Goal: Transaction & Acquisition: Purchase product/service

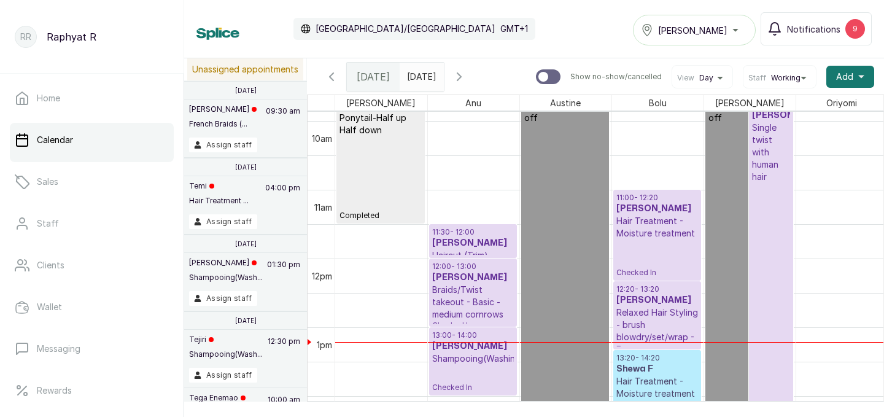
click at [741, 33] on div "[PERSON_NAME]" at bounding box center [694, 30] width 107 height 15
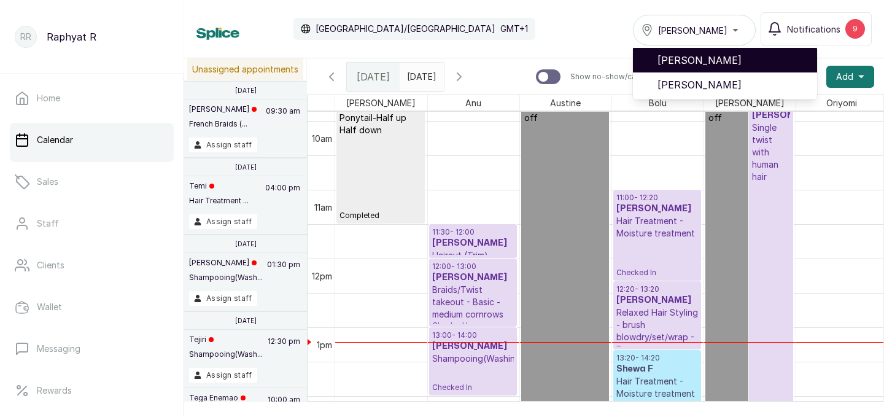
click at [733, 64] on span "[PERSON_NAME]" at bounding box center [733, 60] width 150 height 15
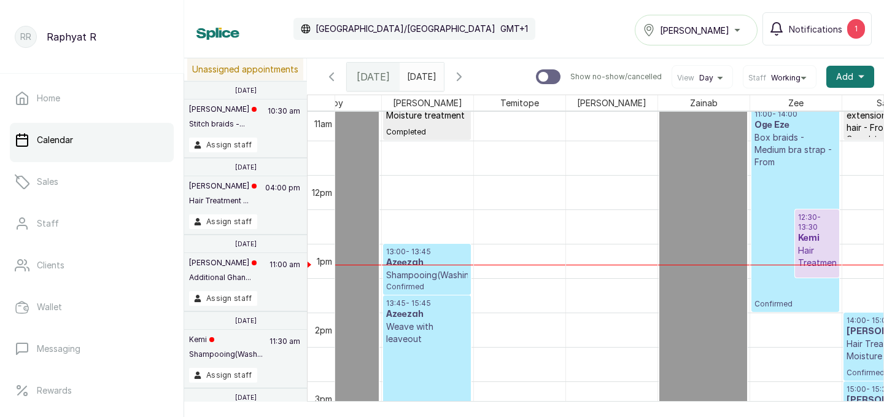
scroll to position [0, 373]
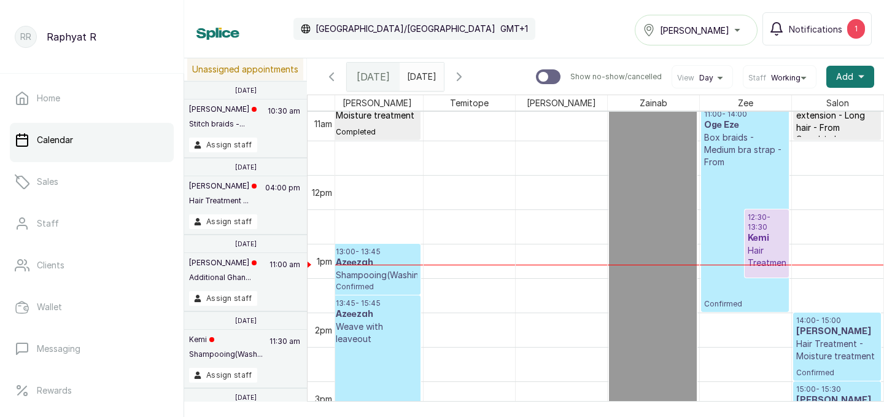
click at [391, 278] on p "Shampooing(Washing)" at bounding box center [377, 275] width 82 height 12
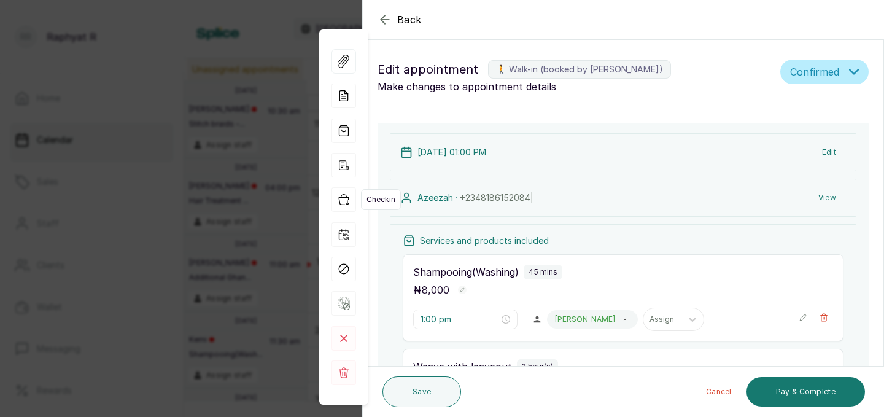
click at [346, 198] on icon "button" at bounding box center [344, 199] width 25 height 25
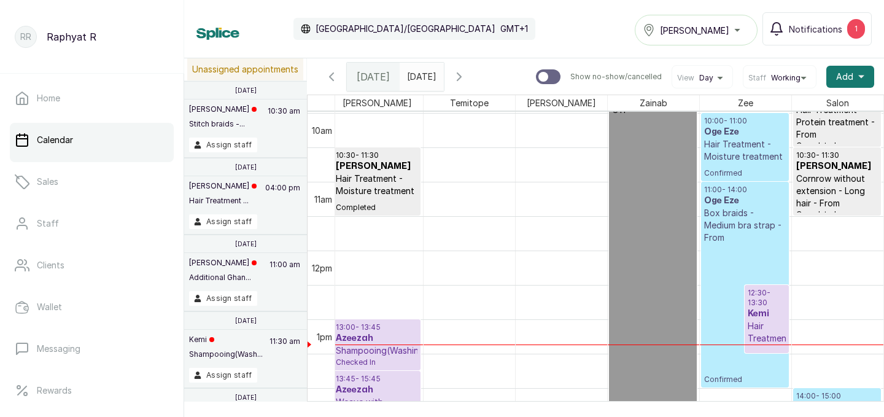
scroll to position [686, 0]
click at [345, 195] on p "Hair Treatment - Moisture treatment" at bounding box center [377, 185] width 82 height 25
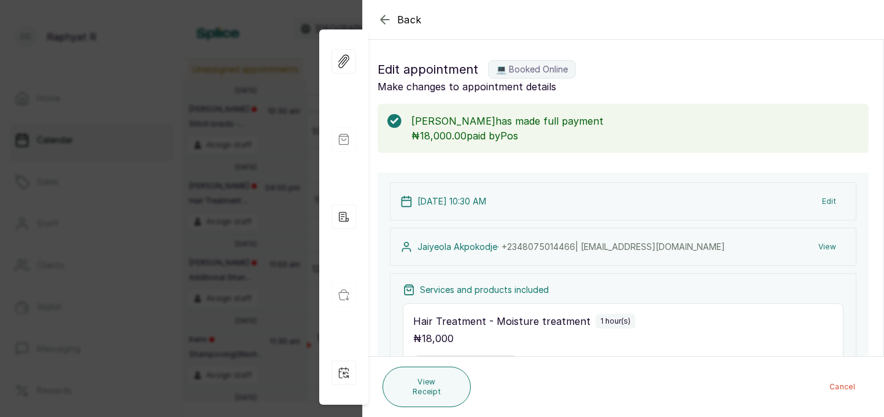
click at [389, 13] on icon "button" at bounding box center [385, 19] width 15 height 15
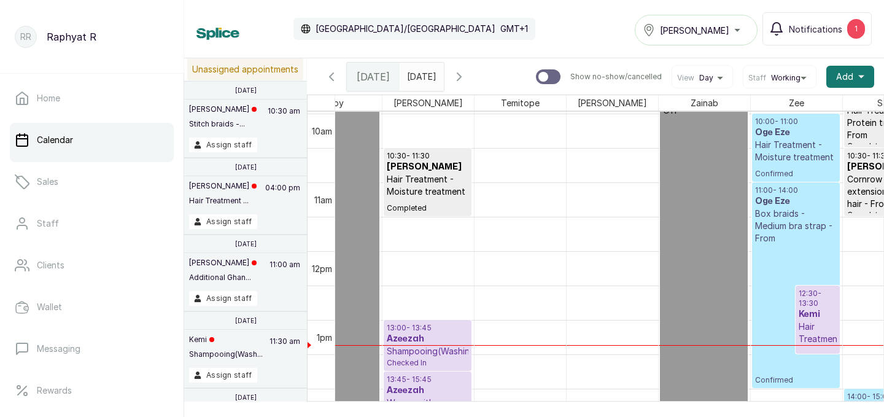
scroll to position [686, 308]
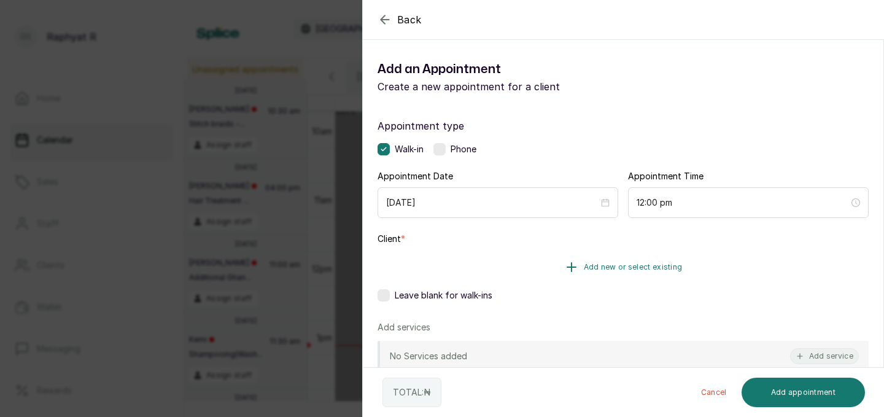
click at [640, 268] on span "Add new or select existing" at bounding box center [633, 267] width 99 height 10
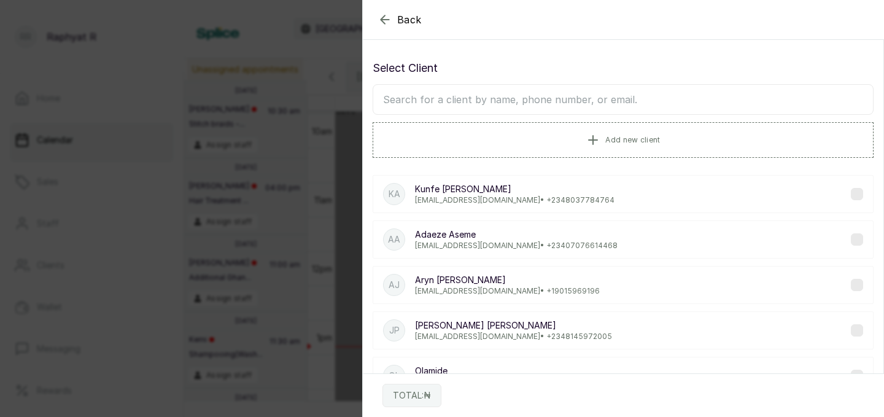
click at [381, 104] on input "text" at bounding box center [623, 99] width 501 height 31
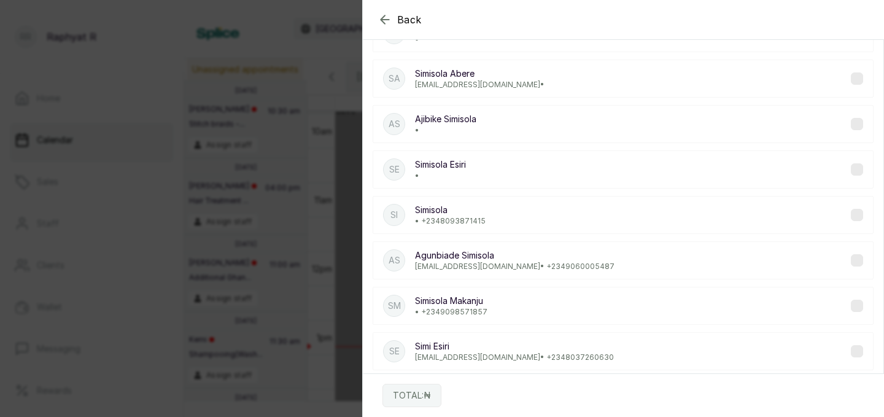
scroll to position [270, 0]
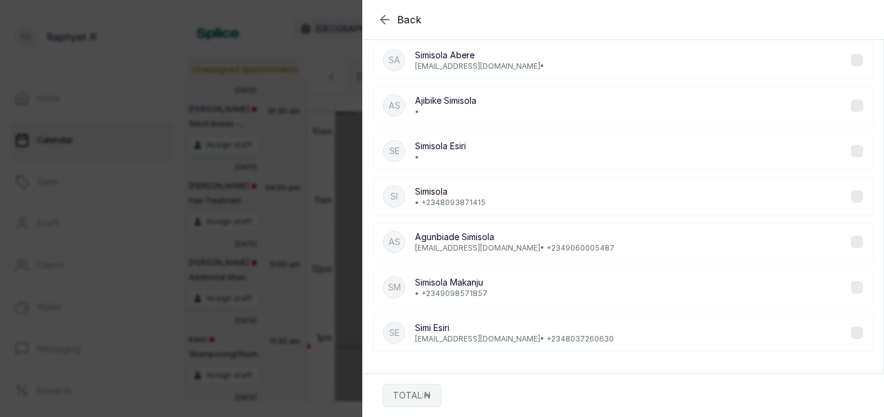
type input "simisola"
click at [464, 189] on p "Simisola" at bounding box center [450, 191] width 71 height 12
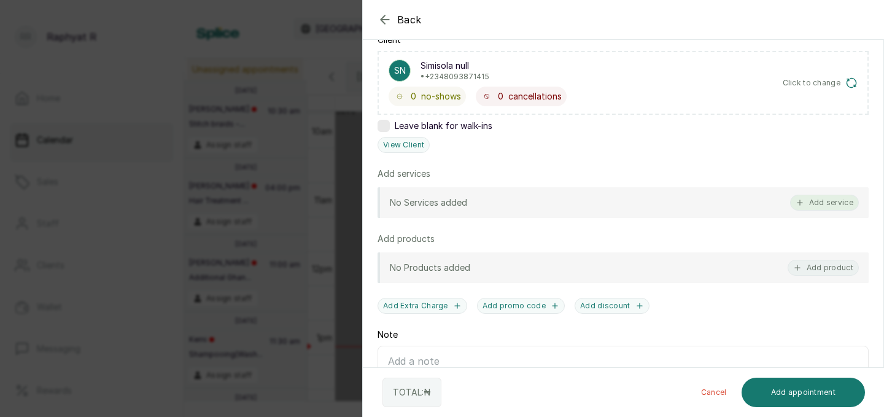
click at [806, 198] on button "Add service" at bounding box center [824, 203] width 69 height 16
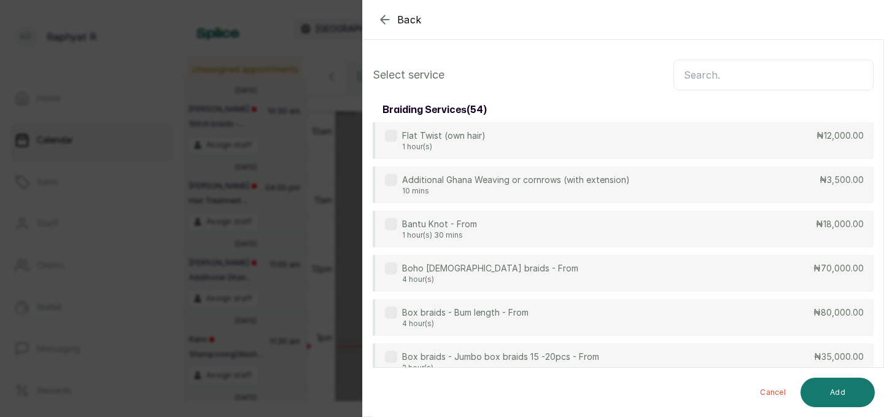
click at [695, 72] on input "text" at bounding box center [774, 75] width 200 height 31
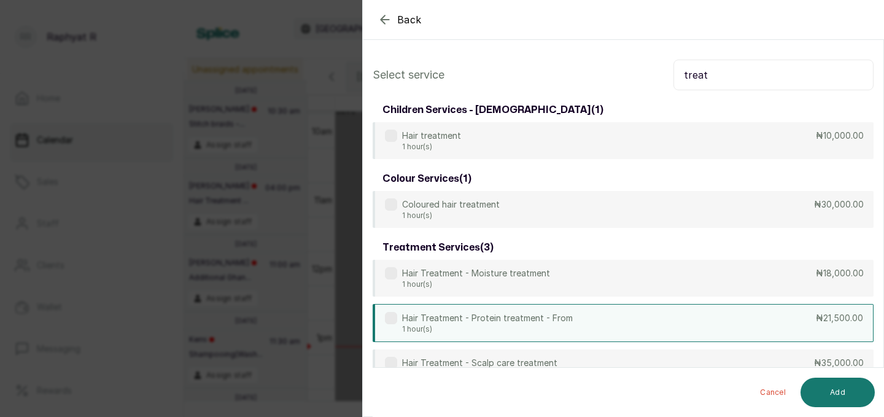
type input "treat"
click at [736, 311] on div "Hair Treatment - Protein treatment - From 1 hour(s) ₦21,500.00" at bounding box center [623, 323] width 501 height 38
click at [833, 386] on button "Add" at bounding box center [838, 392] width 74 height 29
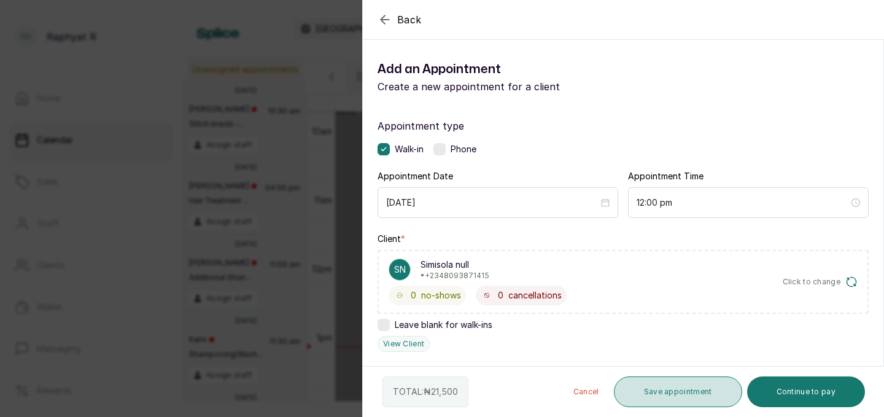
click at [698, 392] on button "Save appointment" at bounding box center [678, 391] width 128 height 31
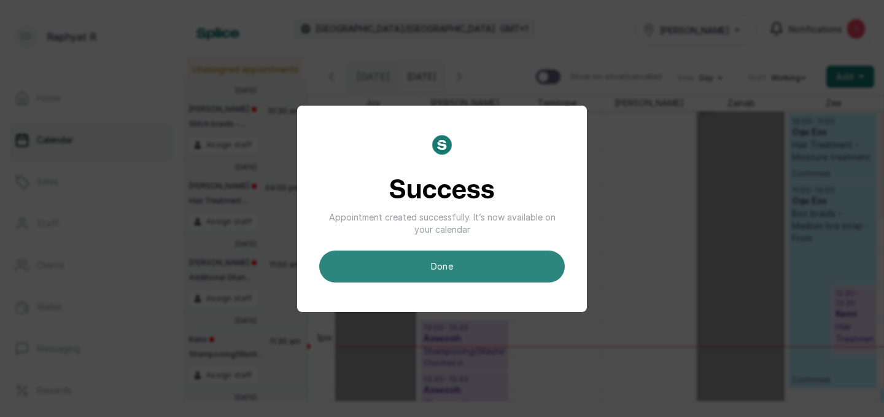
click at [447, 254] on button "done" at bounding box center [442, 267] width 246 height 32
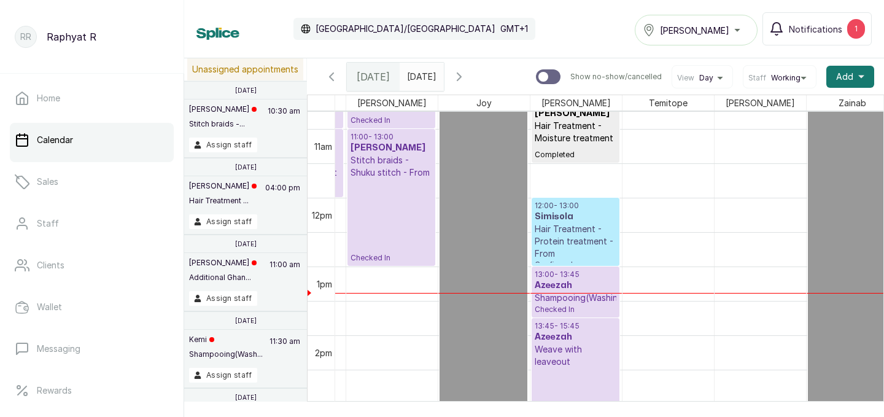
scroll to position [739, 117]
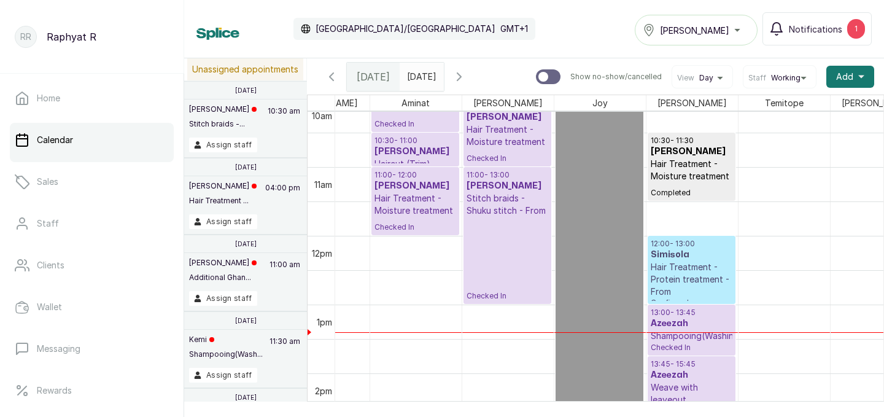
click at [711, 333] on p "Shampooing(Washing)" at bounding box center [692, 336] width 82 height 12
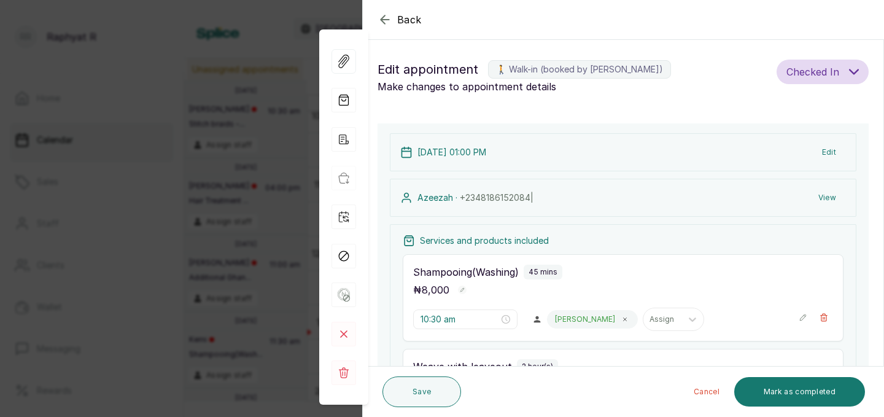
type input "1:00 pm"
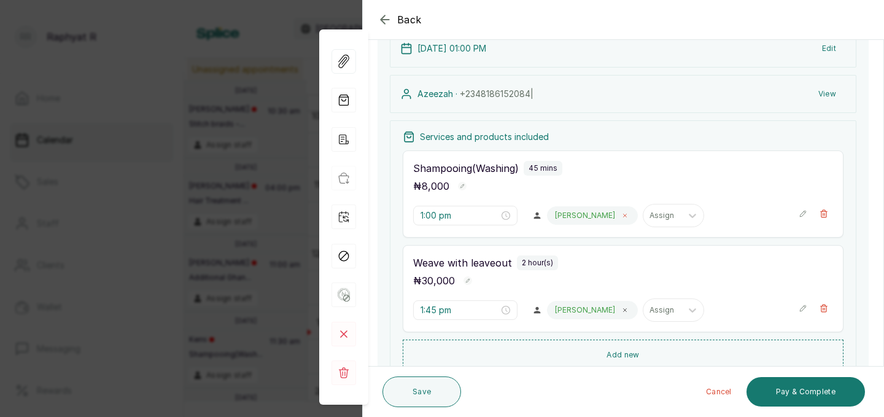
click at [624, 216] on icon at bounding box center [625, 215] width 3 height 3
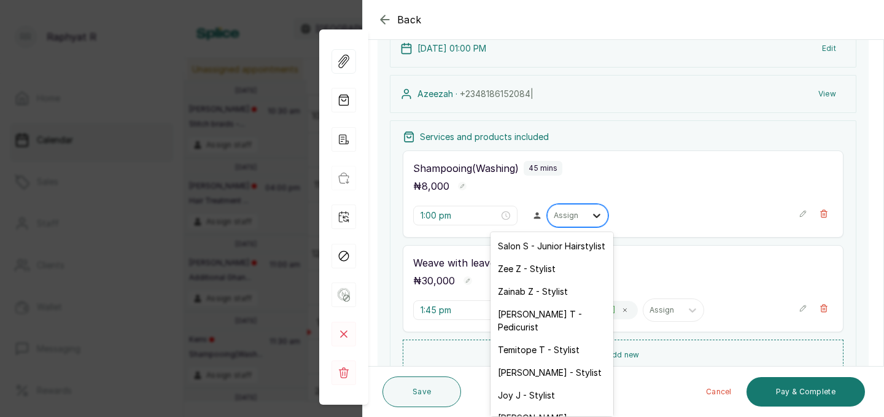
click at [591, 218] on icon at bounding box center [597, 215] width 12 height 12
click at [571, 245] on div "Salon S - Junior Hairstylist" at bounding box center [552, 246] width 123 height 23
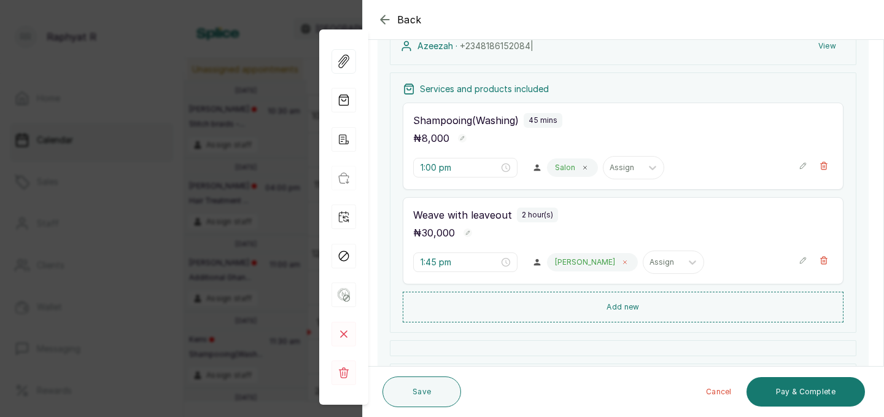
click at [622, 263] on icon at bounding box center [625, 262] width 6 height 6
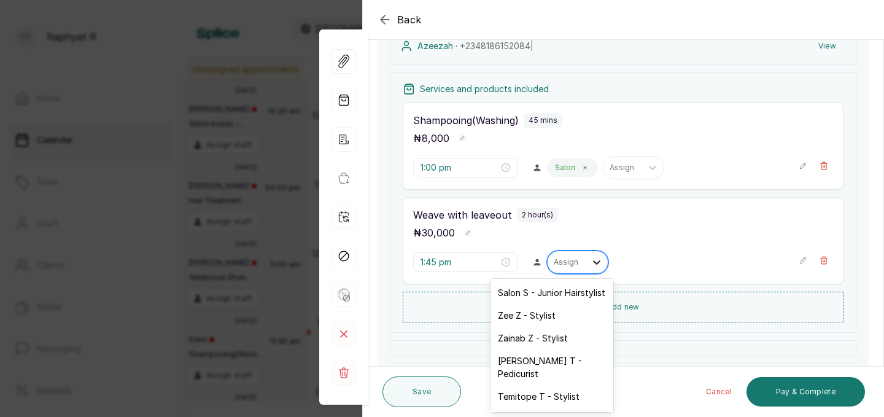
click at [591, 263] on icon at bounding box center [597, 262] width 12 height 12
click at [570, 296] on div "Salon S - Junior Hairstylist" at bounding box center [552, 292] width 123 height 23
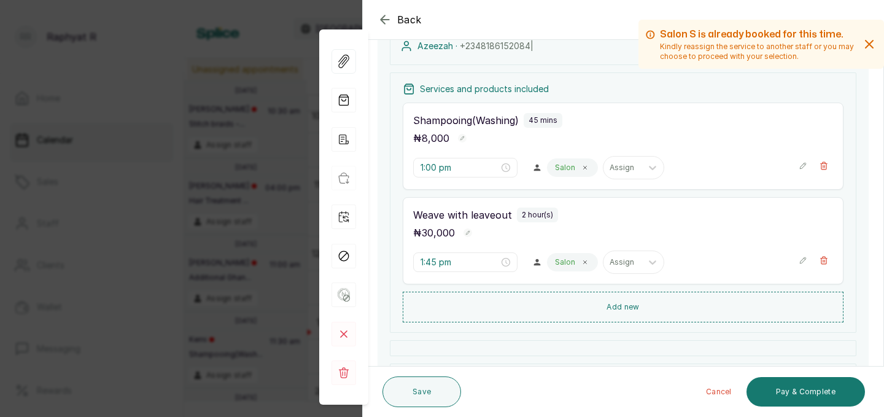
click at [801, 263] on icon "button" at bounding box center [803, 260] width 6 height 6
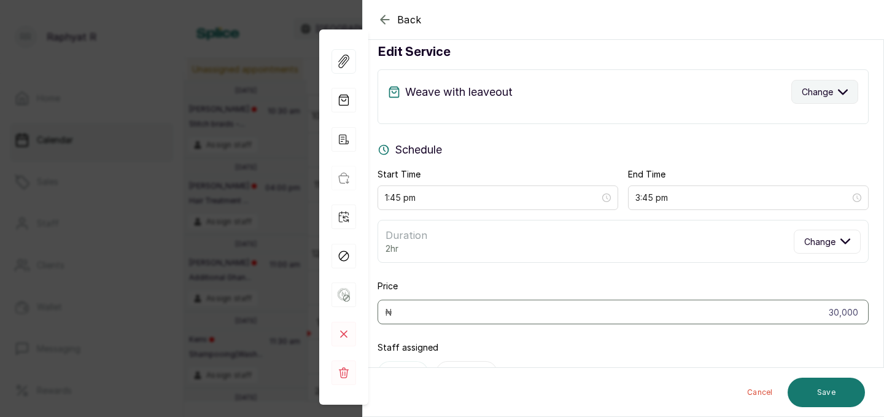
click at [841, 93] on icon "button" at bounding box center [843, 92] width 10 height 10
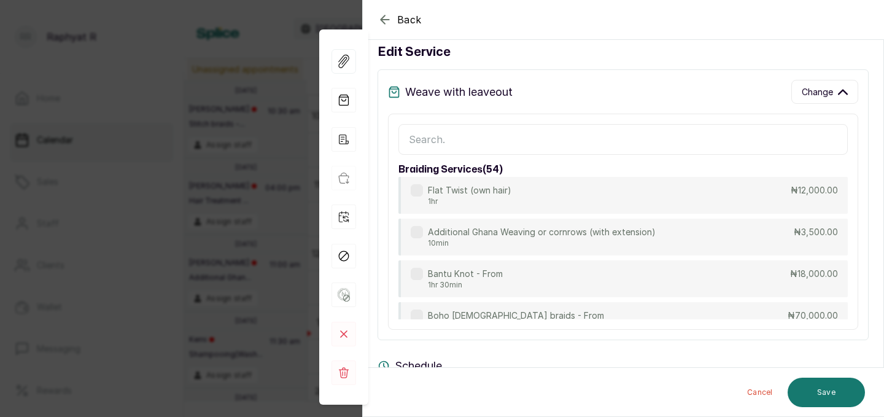
click at [410, 136] on input "text" at bounding box center [624, 139] width 450 height 31
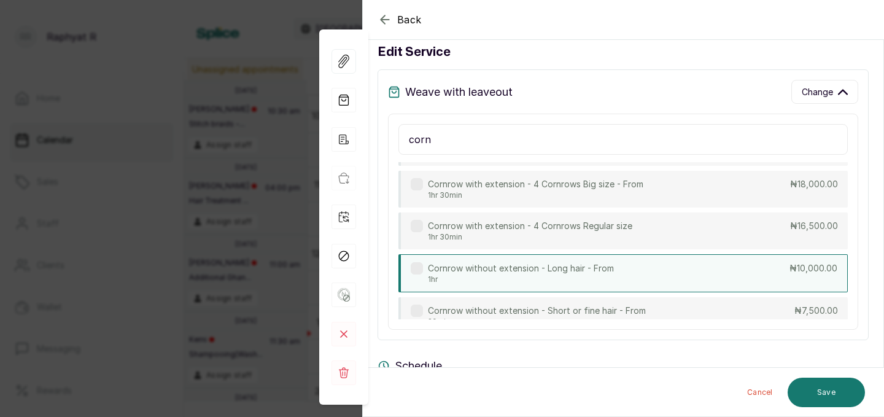
type input "corn"
click at [658, 272] on div "Cornrow without extension - Long hair - From 1hr ₦10,000.00" at bounding box center [624, 273] width 450 height 38
type input "2:45 pm"
type input "10,000"
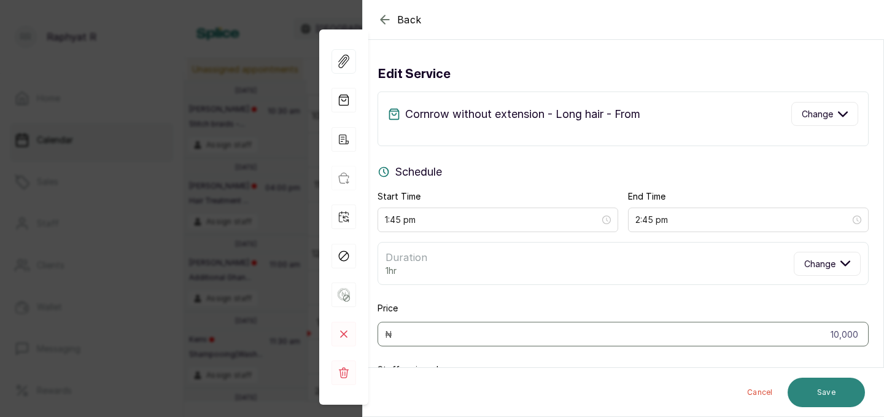
click at [838, 386] on button "Save" at bounding box center [826, 392] width 77 height 29
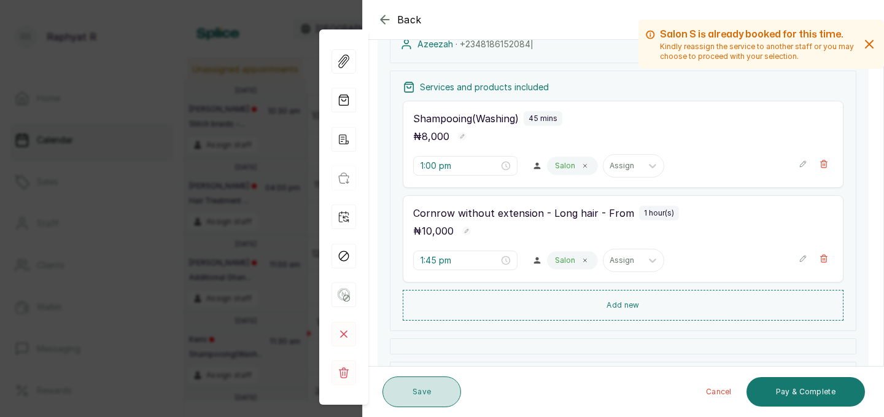
click at [425, 392] on button "Save" at bounding box center [422, 391] width 79 height 31
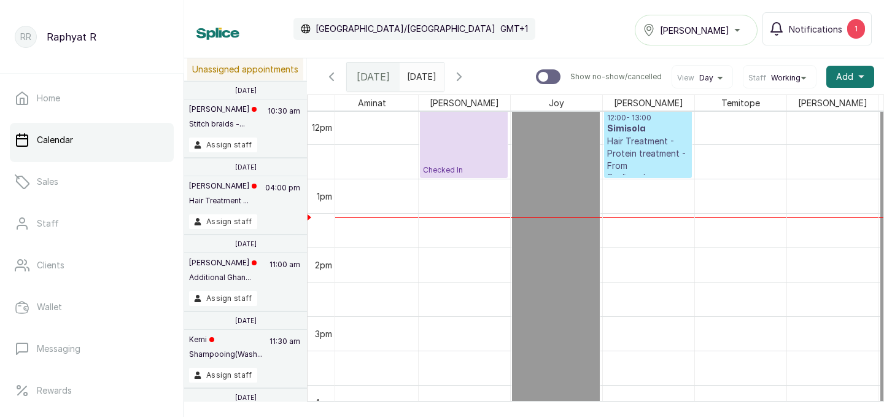
scroll to position [782, 101]
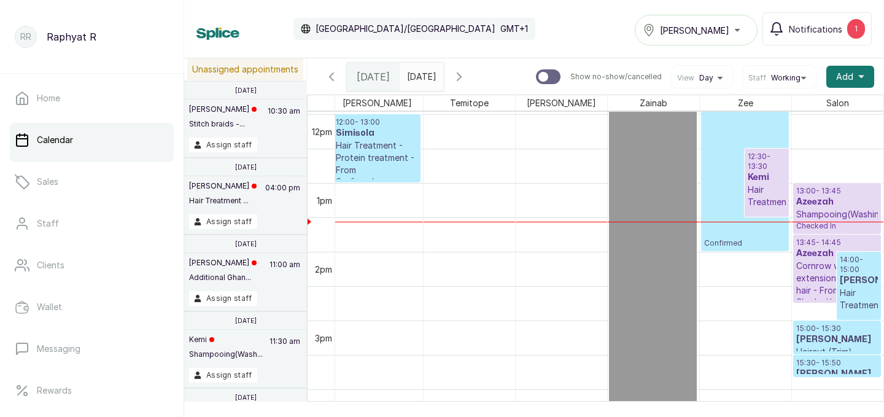
click at [767, 174] on h3 "Kemi" at bounding box center [767, 177] width 38 height 12
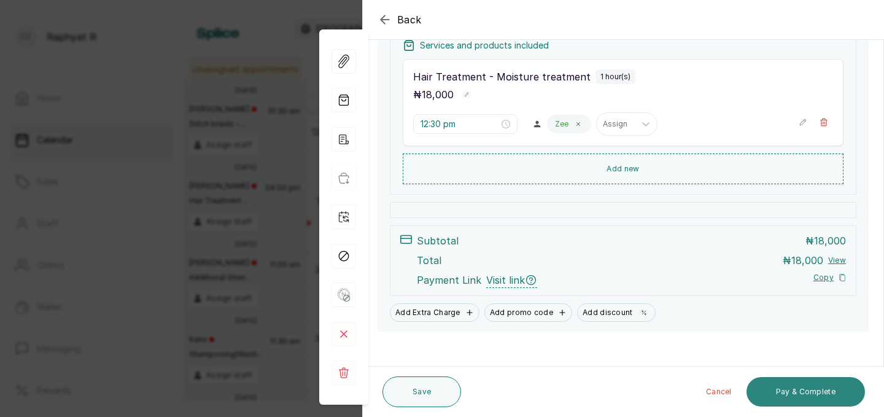
click at [809, 390] on button "Pay & Complete" at bounding box center [806, 391] width 119 height 29
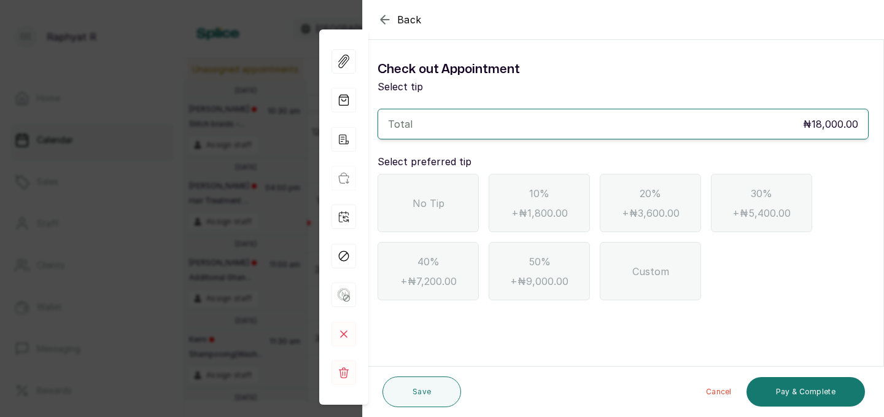
click at [449, 206] on div "No Tip" at bounding box center [428, 203] width 101 height 58
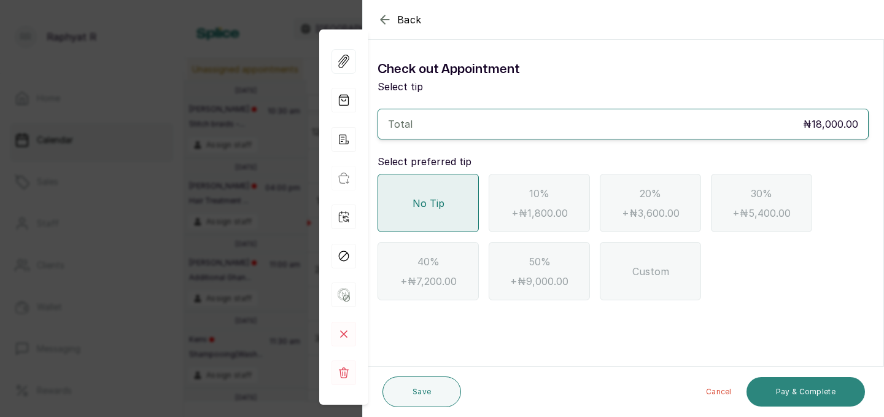
click at [810, 389] on button "Pay & Complete" at bounding box center [806, 391] width 119 height 29
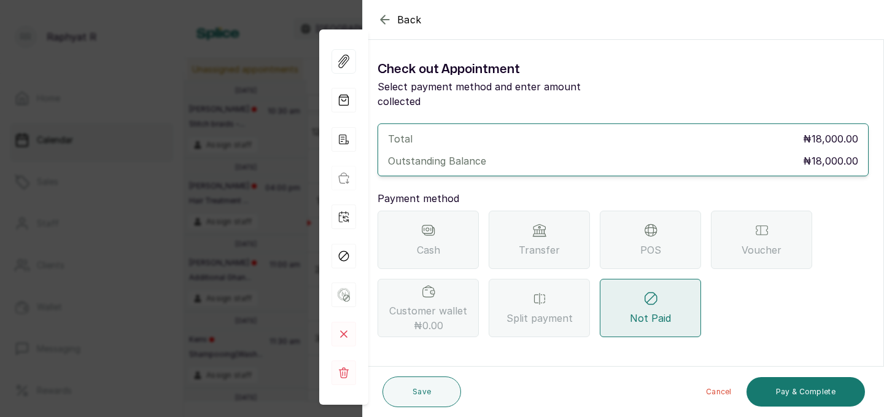
click at [635, 228] on div "POS" at bounding box center [650, 240] width 101 height 58
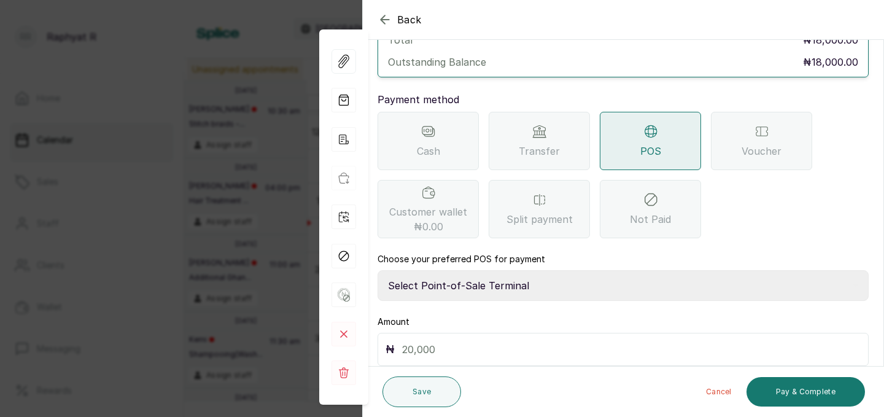
scroll to position [137, 0]
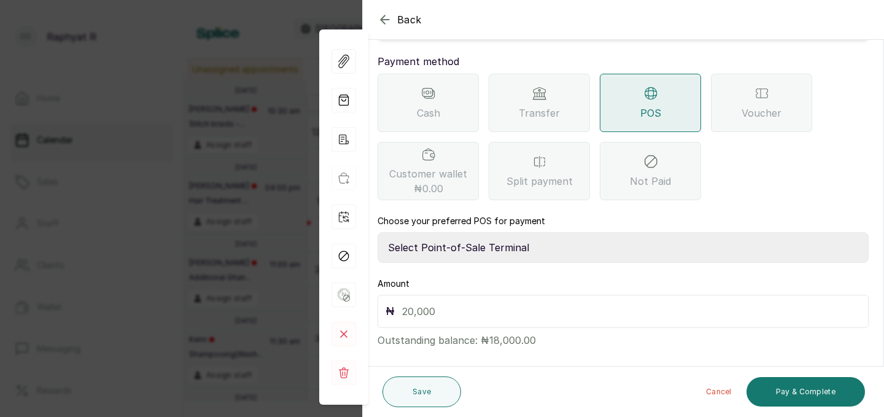
click at [455, 232] on select "Select Point-of-Sale Terminal Traction Providus Bank" at bounding box center [623, 247] width 491 height 31
select select "b1594abb-eea2-48ba-bf5f-ff0754569b84"
click at [407, 303] on input "text" at bounding box center [631, 311] width 459 height 17
type input "18,000"
click at [798, 393] on button "Pay & Complete" at bounding box center [806, 391] width 119 height 29
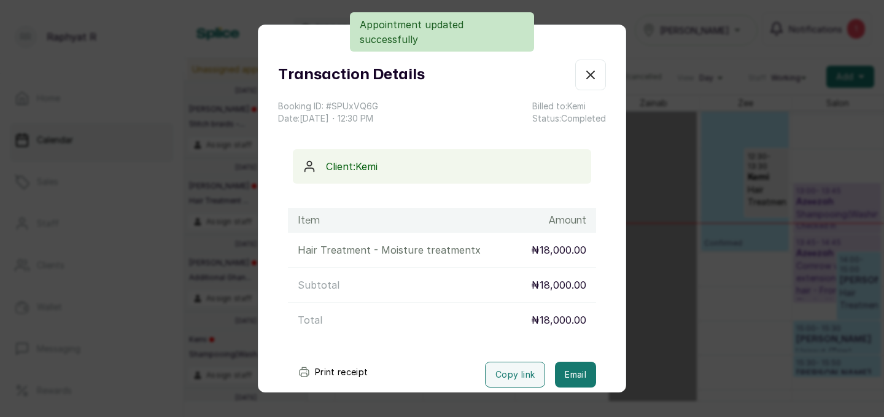
scroll to position [413, 0]
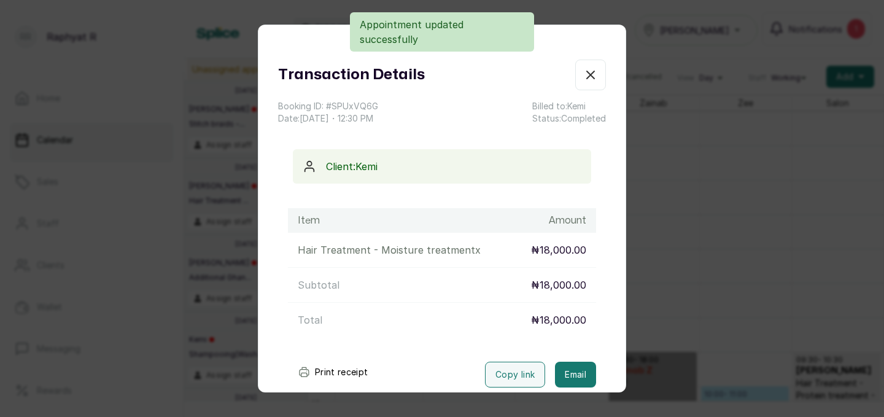
click at [595, 72] on icon "button" at bounding box center [590, 75] width 15 height 15
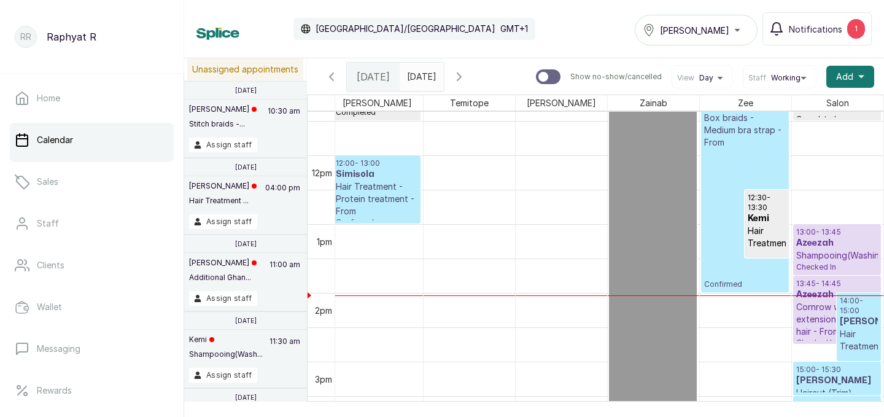
scroll to position [825, 373]
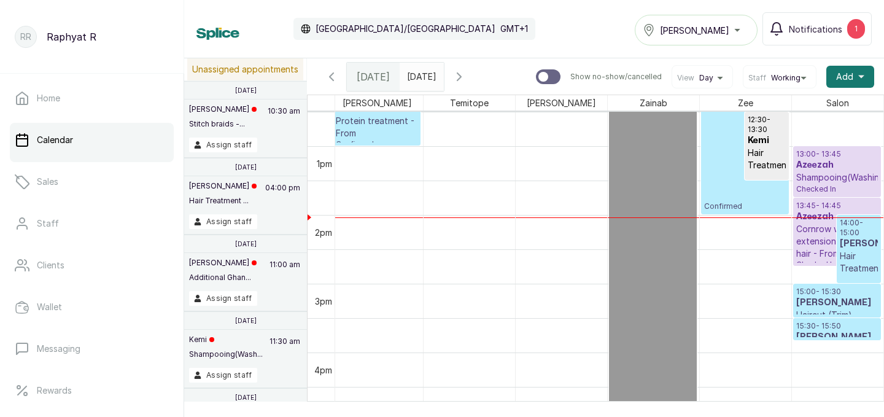
click at [860, 262] on p "Hair Treatment - Moisture treatment" at bounding box center [859, 280] width 38 height 61
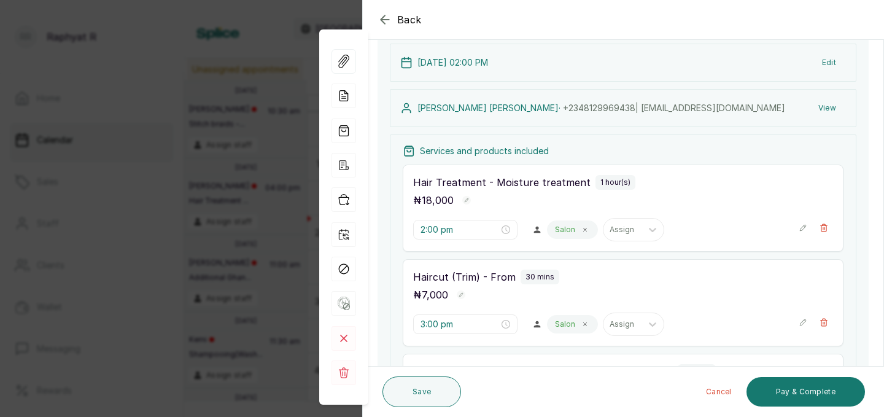
click at [383, 21] on icon "button" at bounding box center [385, 19] width 8 height 8
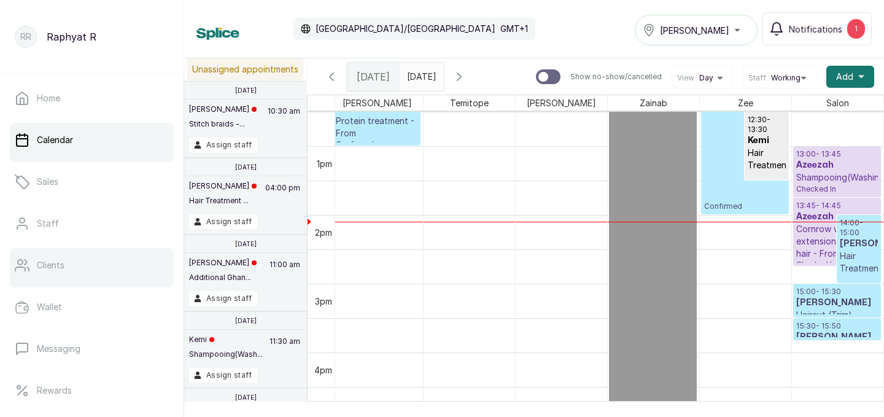
click at [69, 262] on link "Clients" at bounding box center [92, 265] width 164 height 34
